Goal: Transaction & Acquisition: Obtain resource

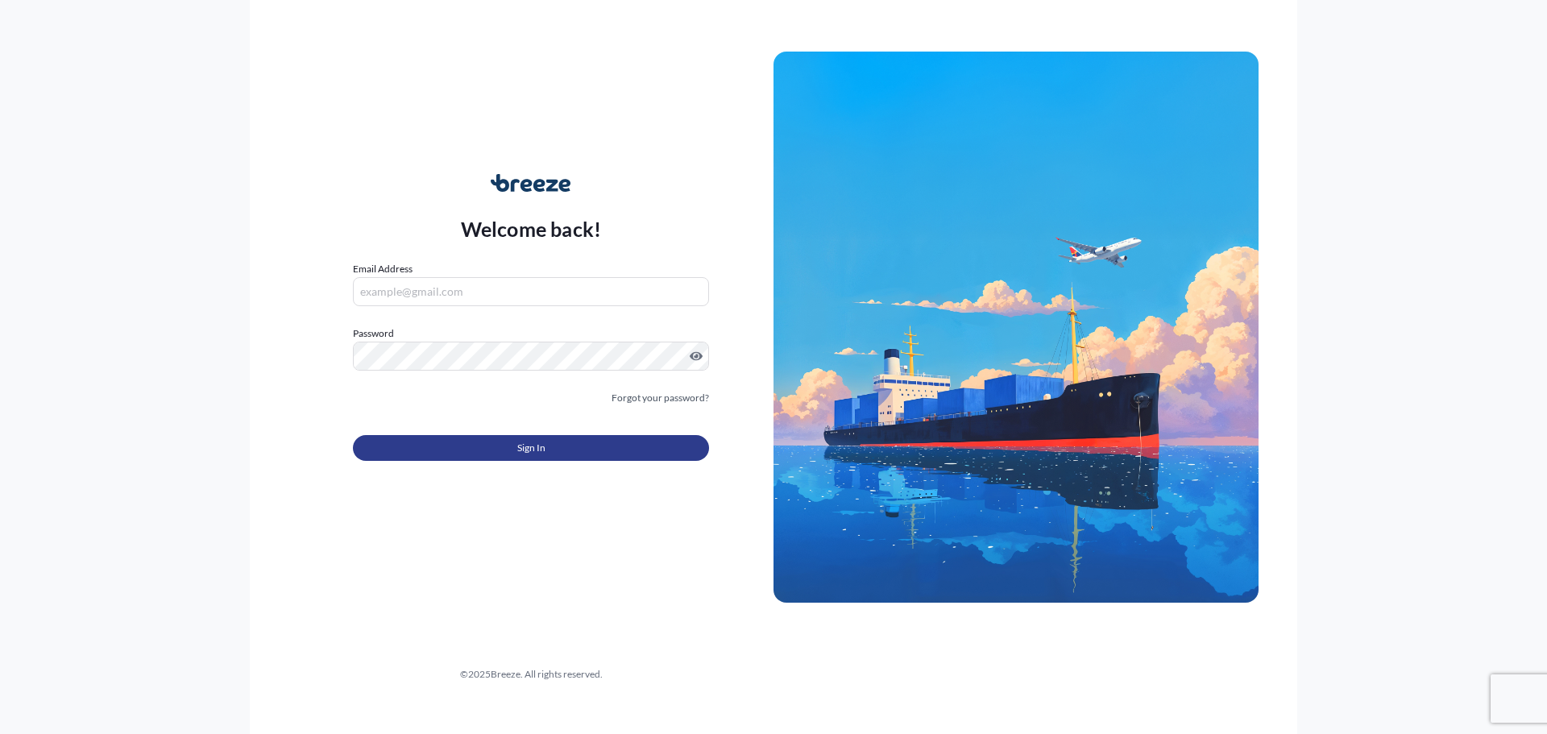
type input "[EMAIL_ADDRESS][DOMAIN_NAME]"
click at [539, 437] on button "Sign In" at bounding box center [531, 448] width 356 height 26
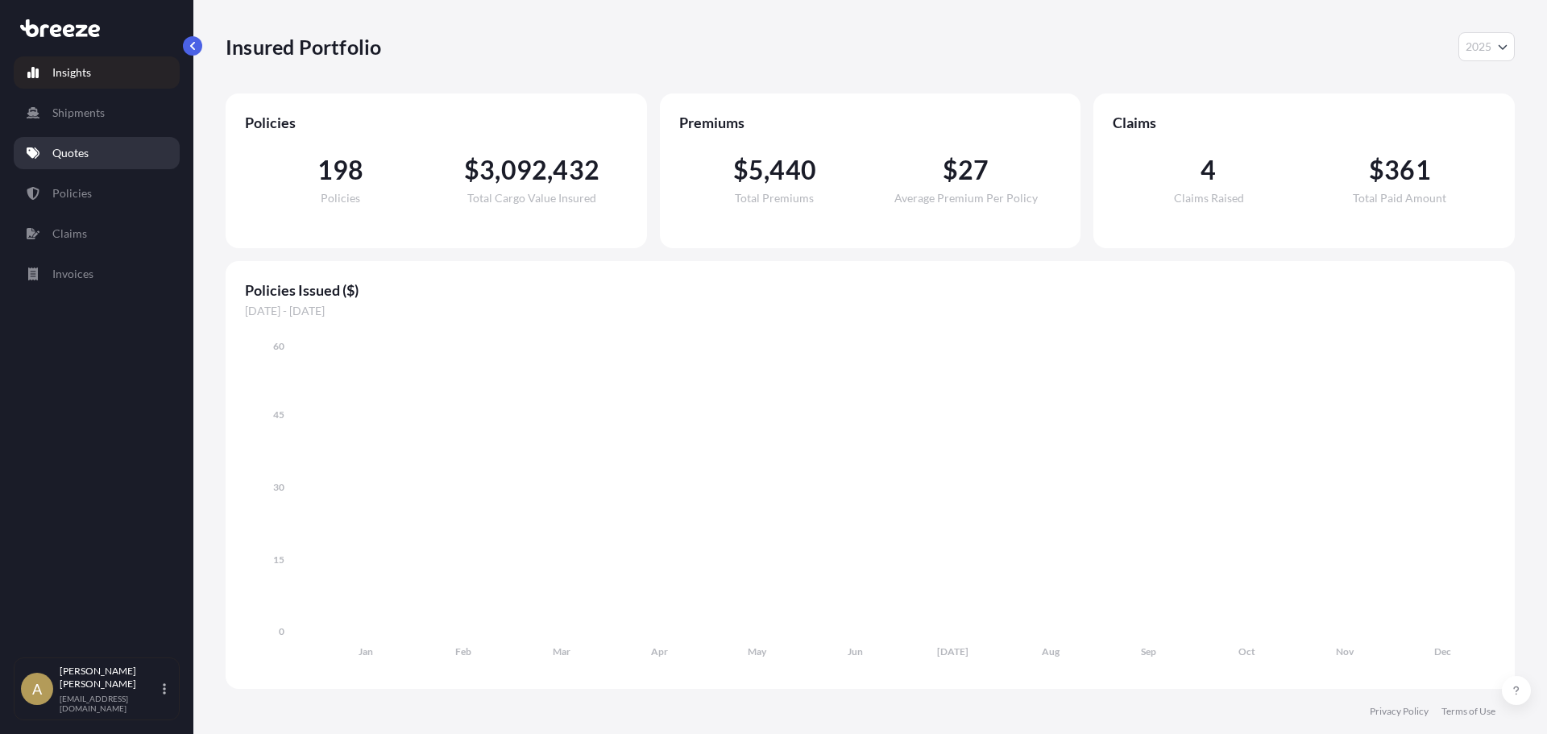
click at [84, 162] on link "Quotes" at bounding box center [97, 153] width 166 height 32
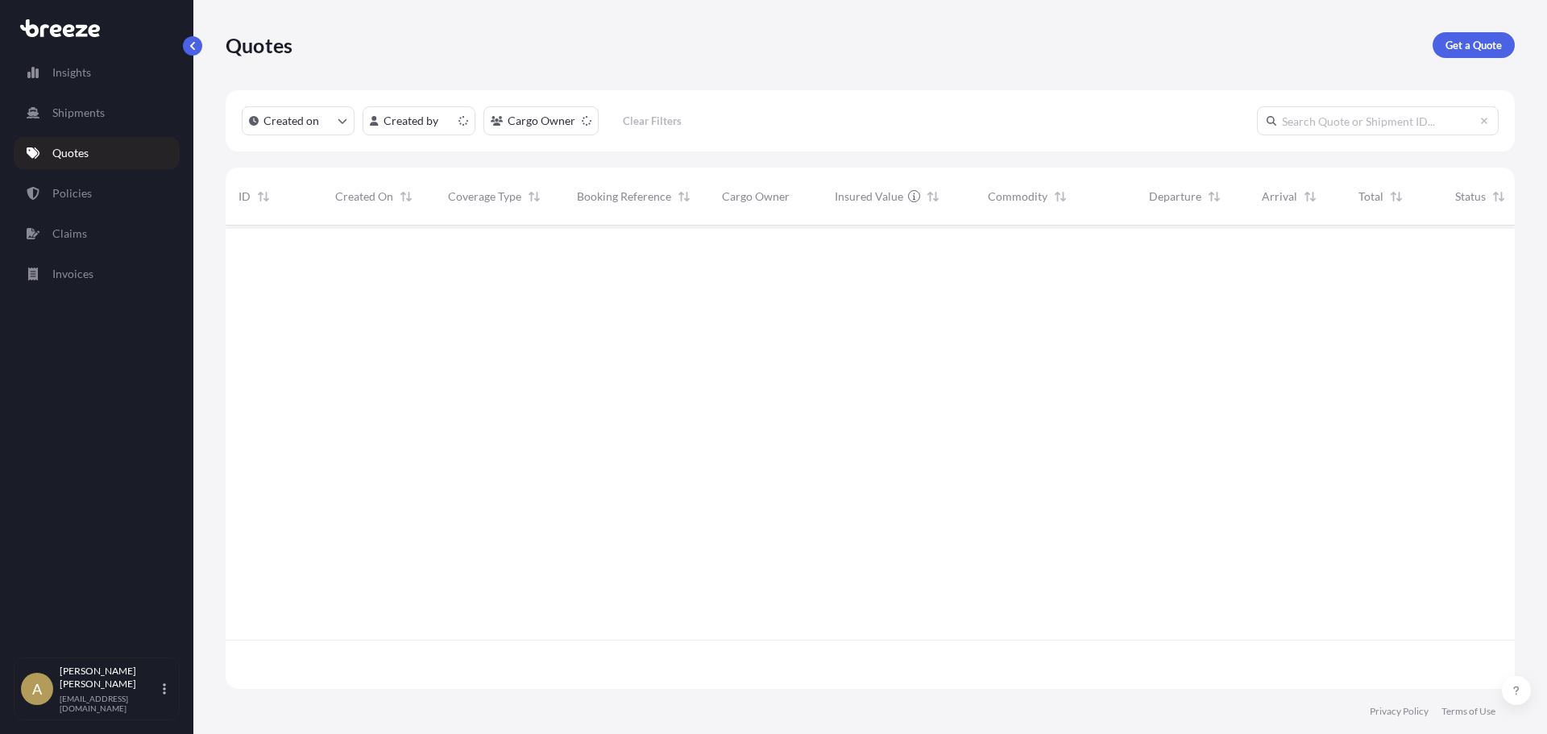
scroll to position [460, 1277]
click at [1468, 48] on p "Get a Quote" at bounding box center [1474, 45] width 56 height 16
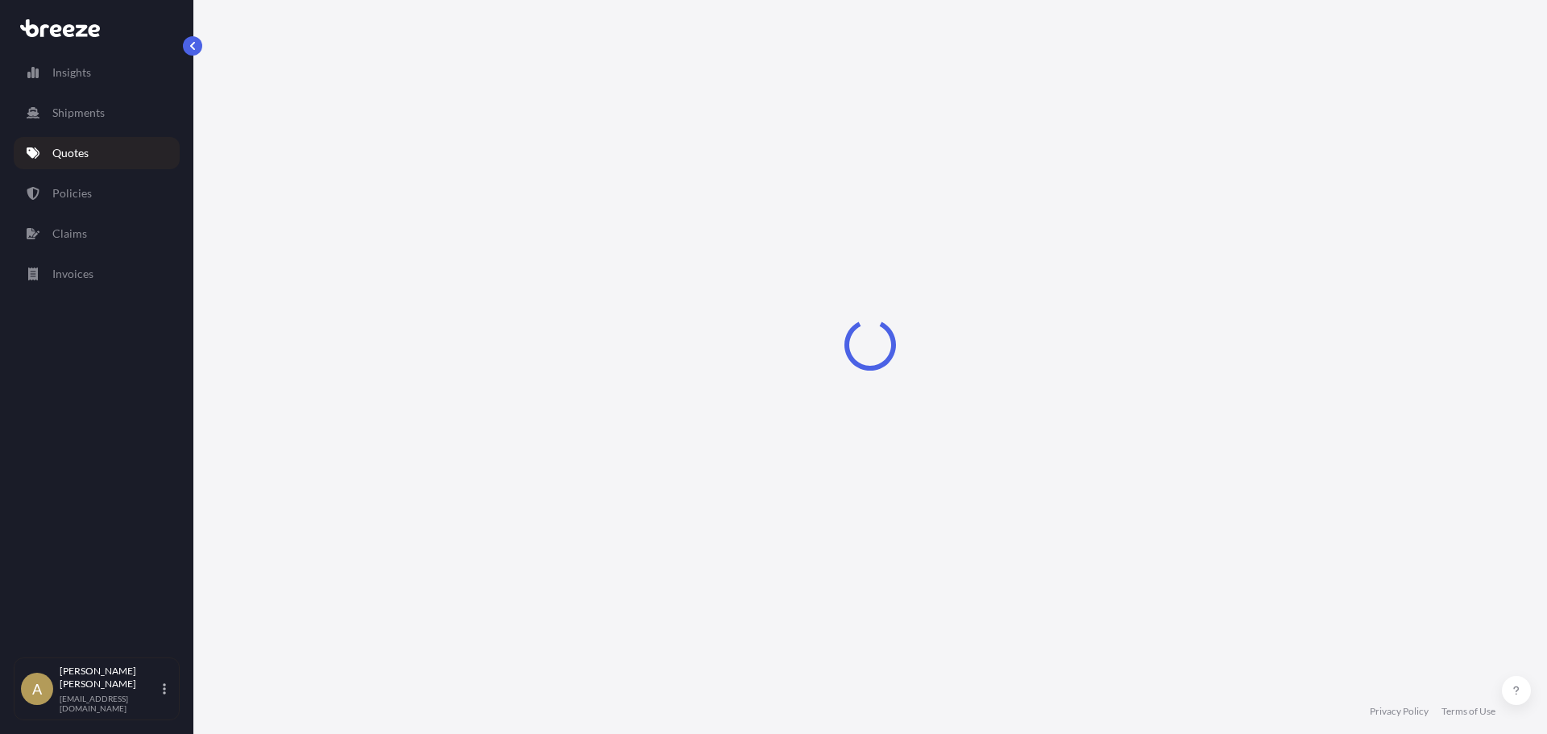
select select "Sea"
select select "1"
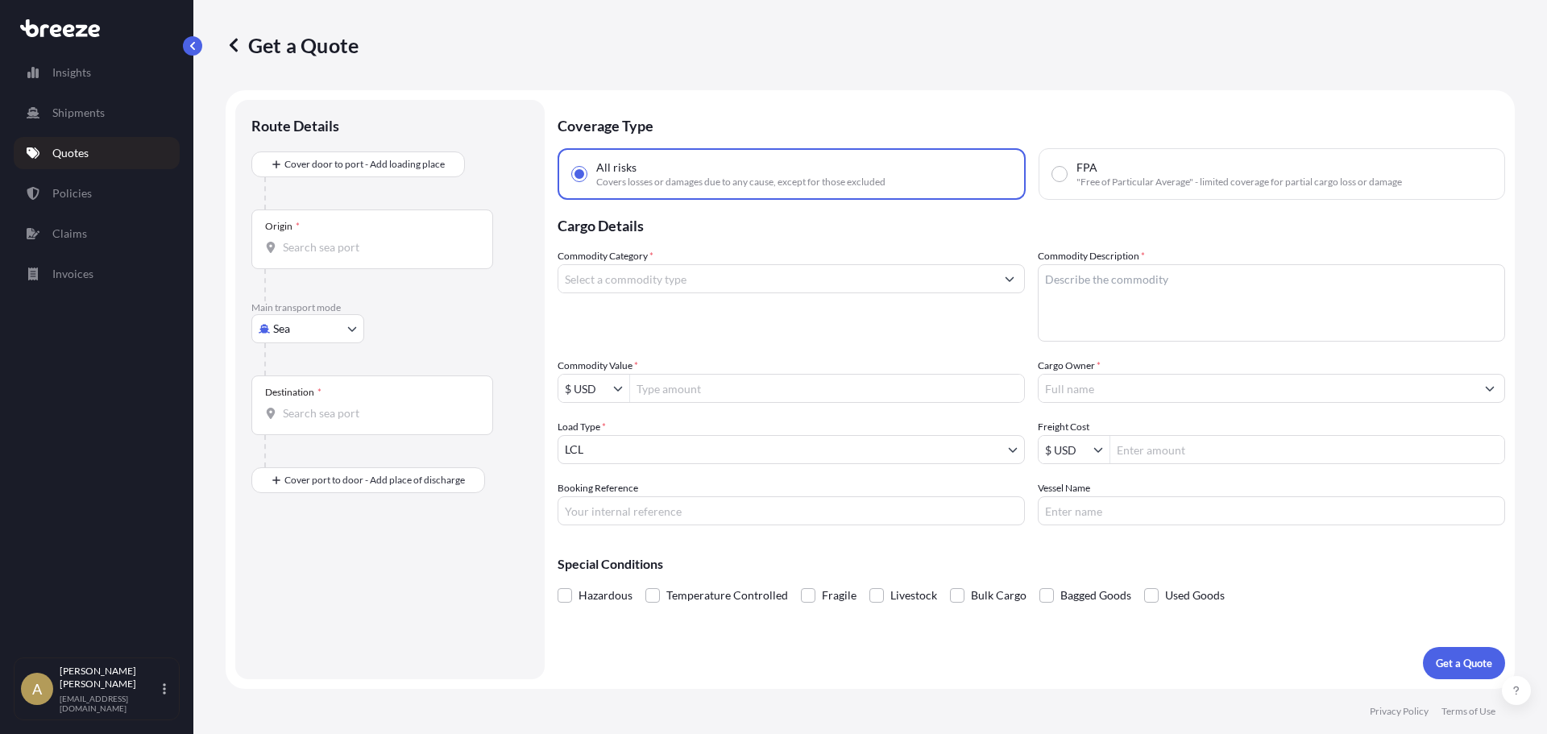
click at [610, 272] on input "Commodity Category *" at bounding box center [776, 278] width 437 height 29
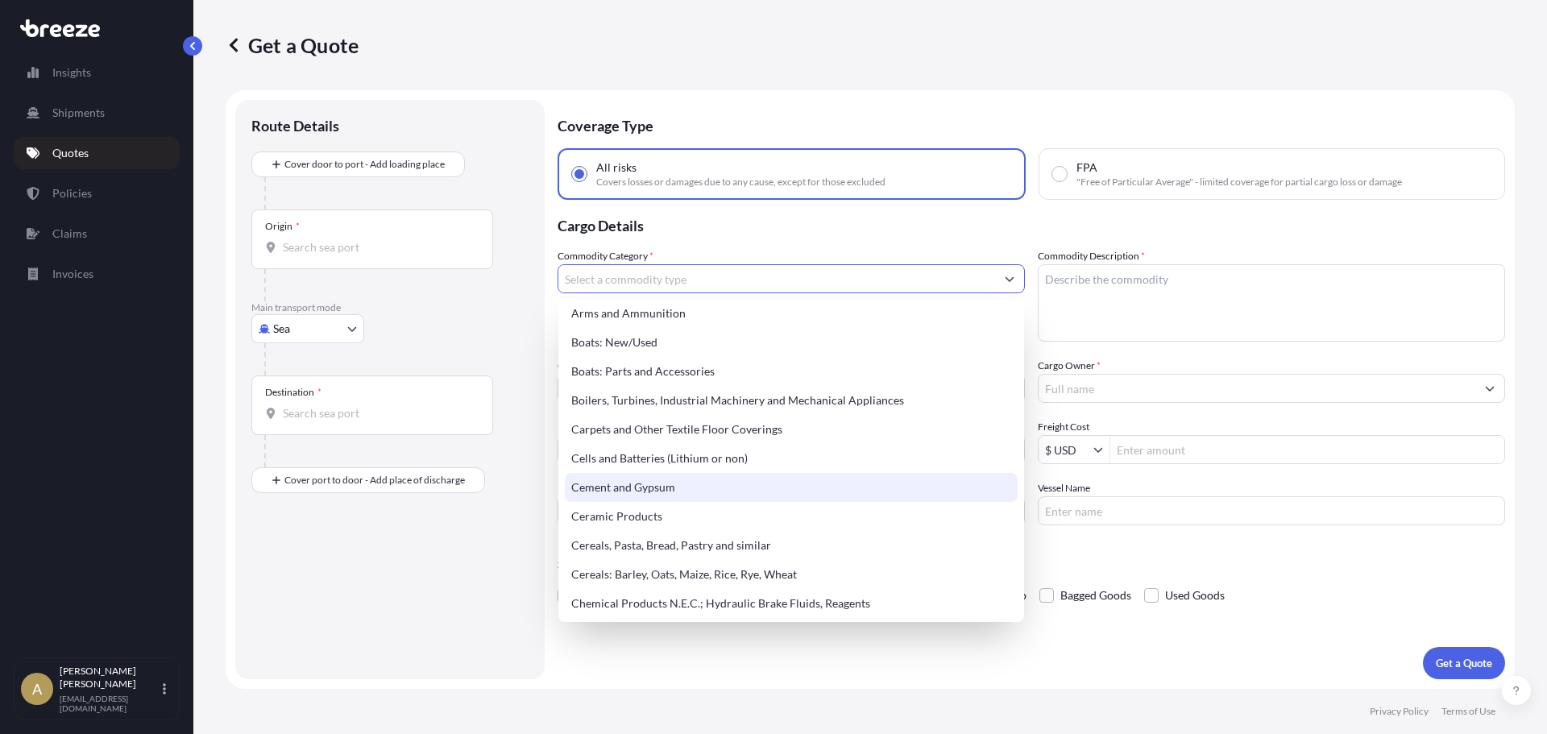
scroll to position [161, 0]
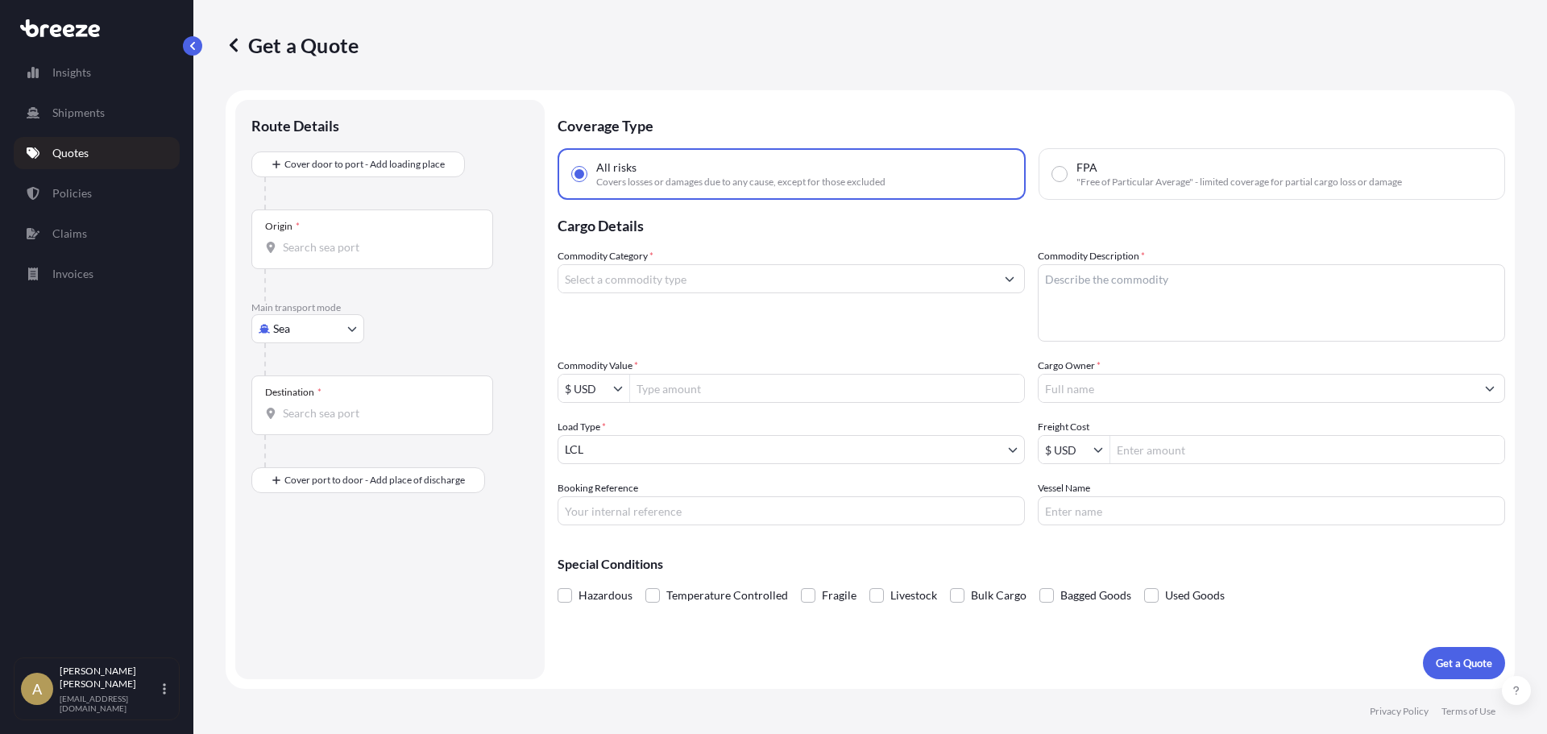
click at [1367, 228] on p "Cargo Details" at bounding box center [1032, 224] width 948 height 48
